Goal: Task Accomplishment & Management: Use online tool/utility

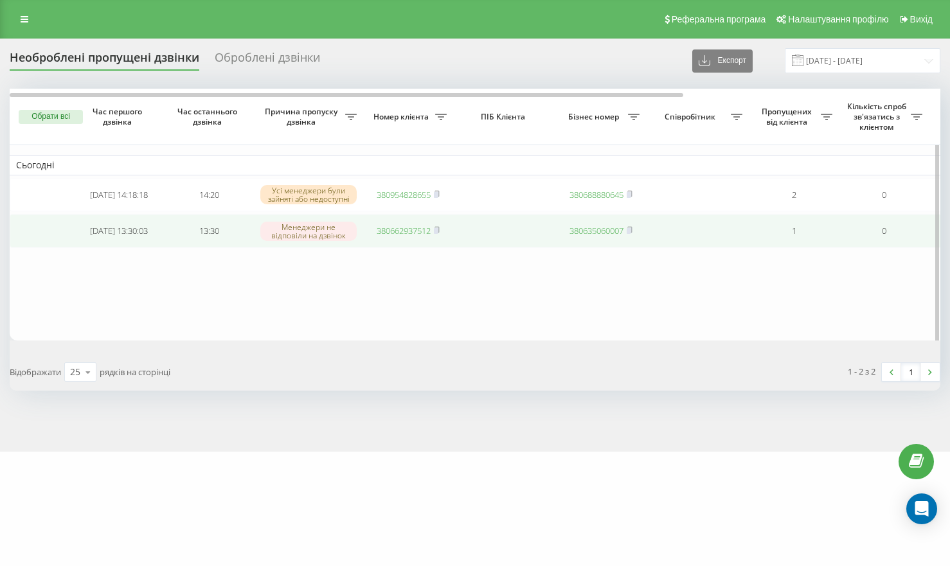
click at [396, 235] on link "380662937512" at bounding box center [404, 231] width 54 height 12
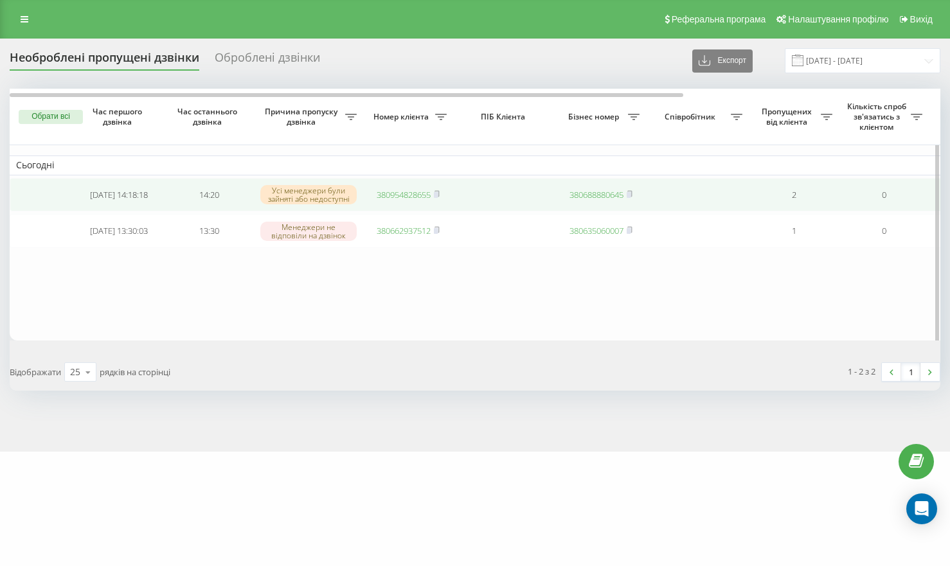
click at [402, 199] on link "380954828655" at bounding box center [404, 195] width 54 height 12
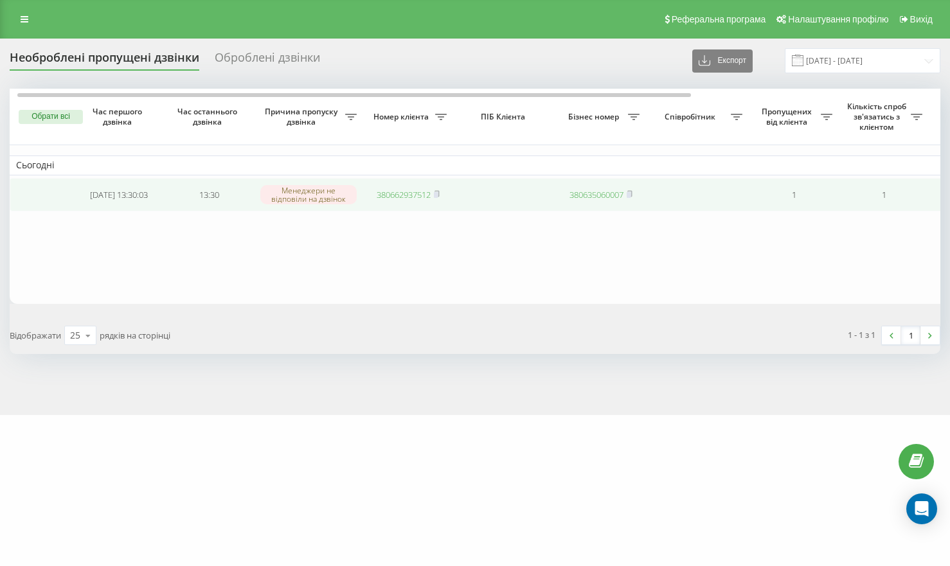
scroll to position [0, 355]
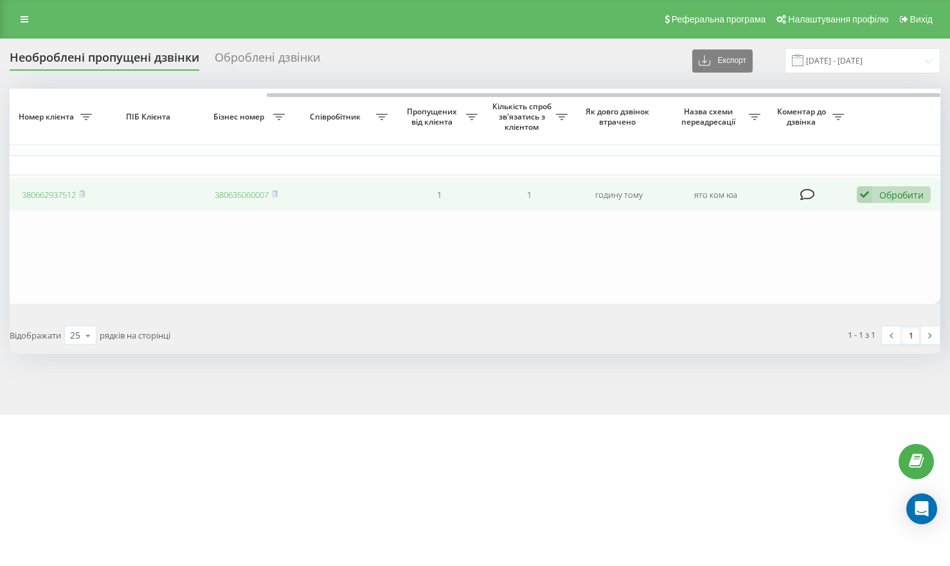
click at [862, 195] on icon at bounding box center [864, 194] width 15 height 17
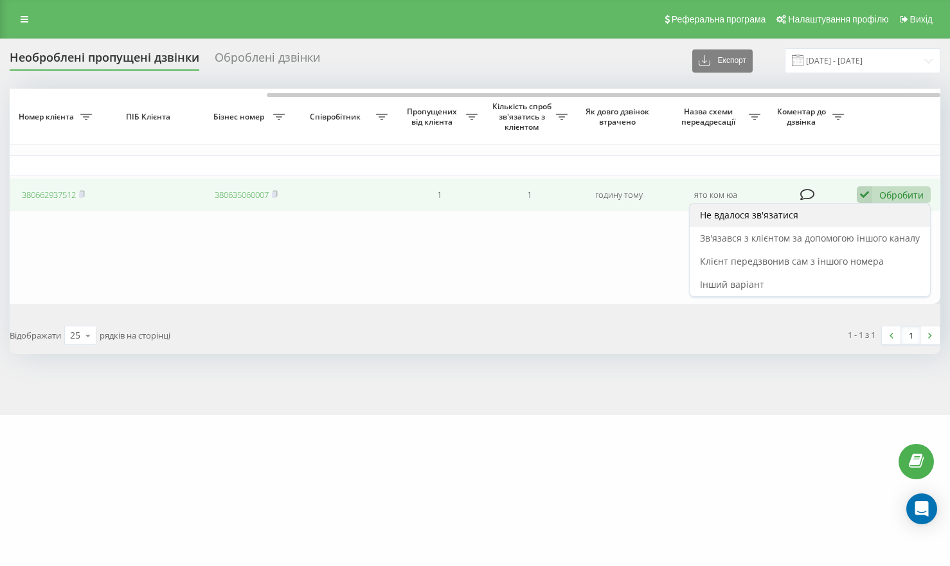
click at [816, 226] on div "Не вдалося зв'язатися" at bounding box center [809, 215] width 240 height 23
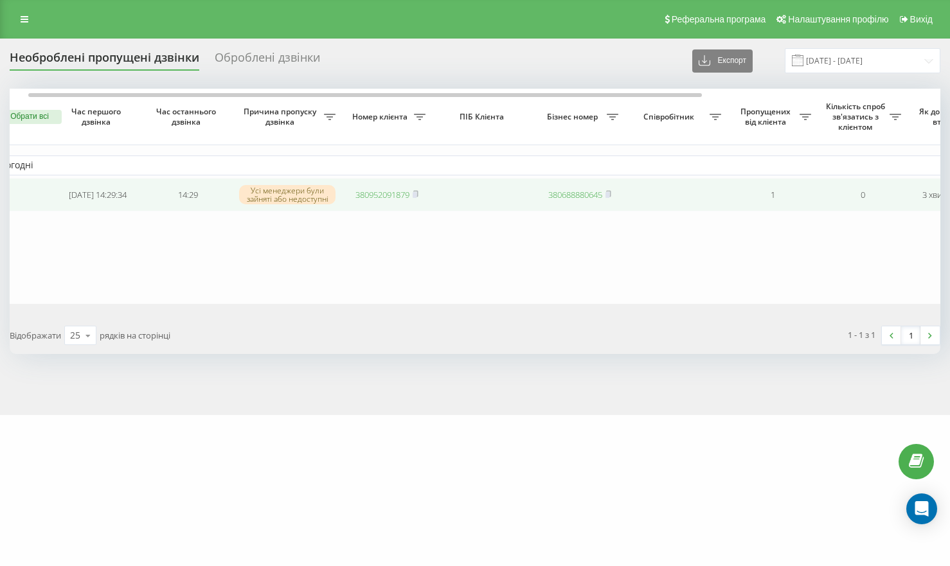
scroll to position [0, 23]
